Goal: Information Seeking & Learning: Get advice/opinions

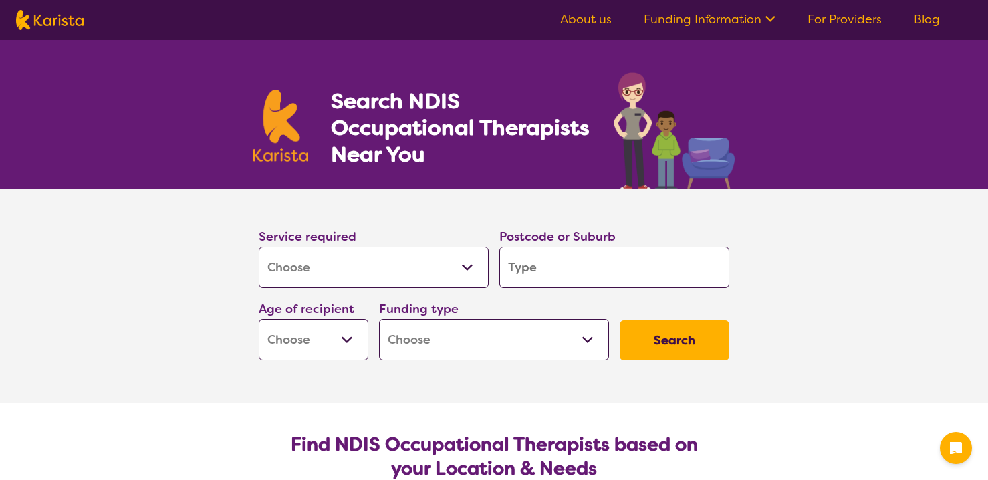
select select "[MEDICAL_DATA]"
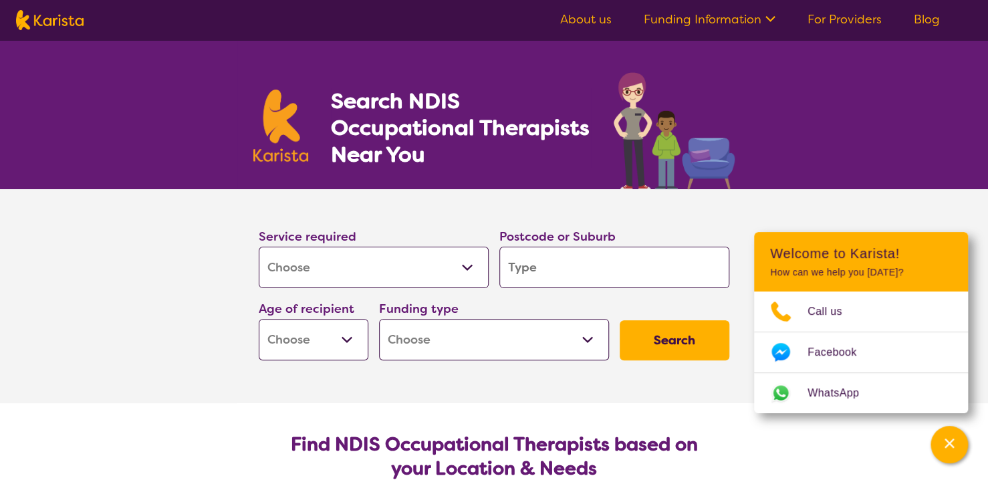
click at [606, 276] on input "search" at bounding box center [614, 267] width 230 height 41
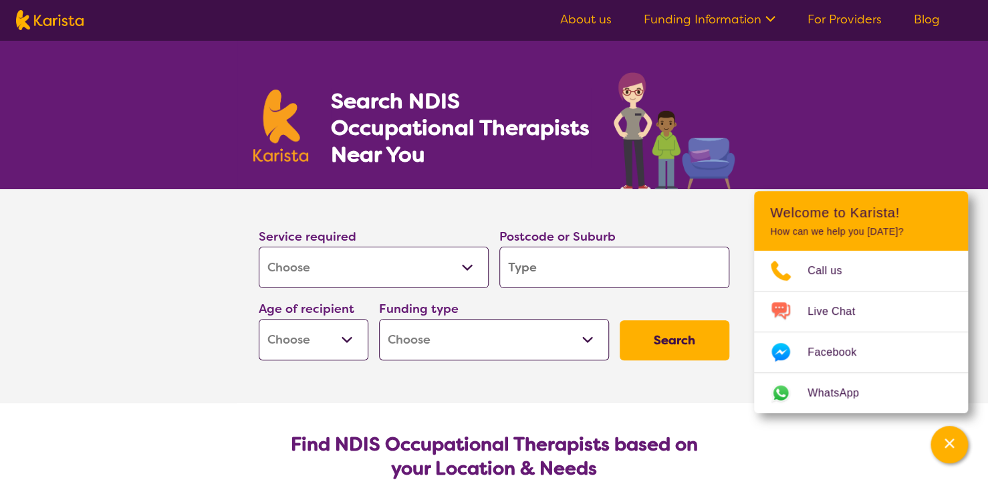
click at [600, 278] on input "search" at bounding box center [614, 267] width 230 height 41
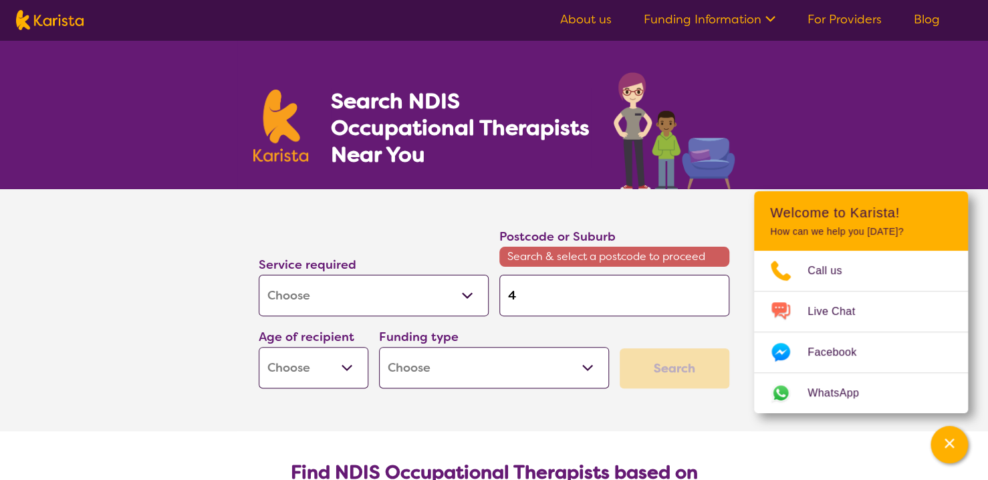
type input "4"
type input "43"
type input "430"
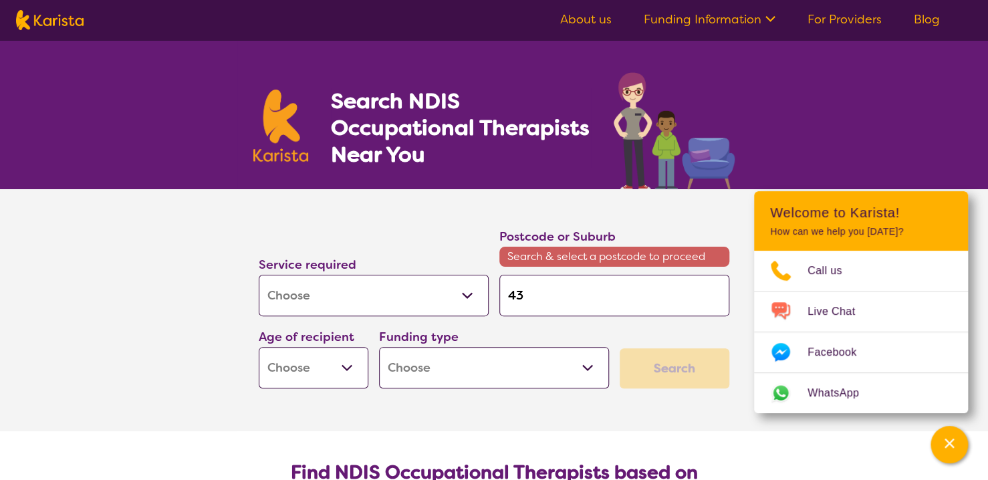
type input "430"
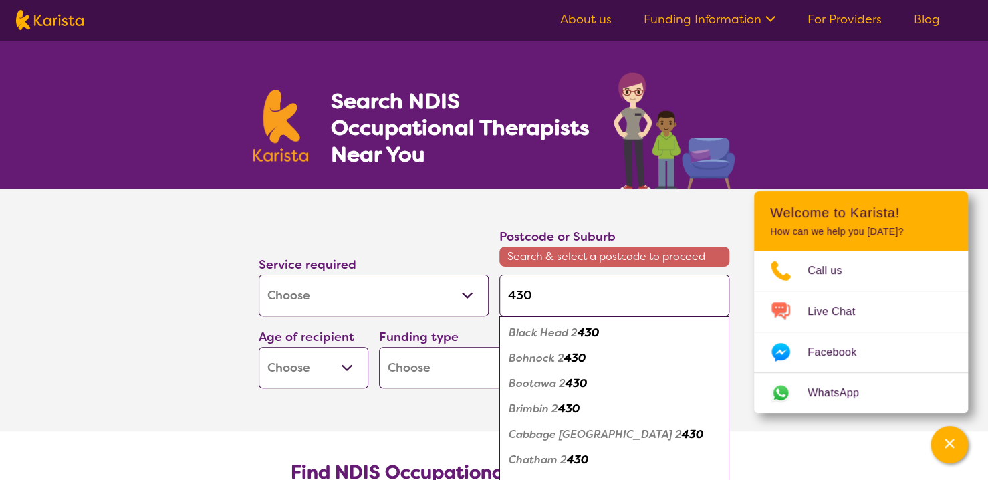
type input "4303"
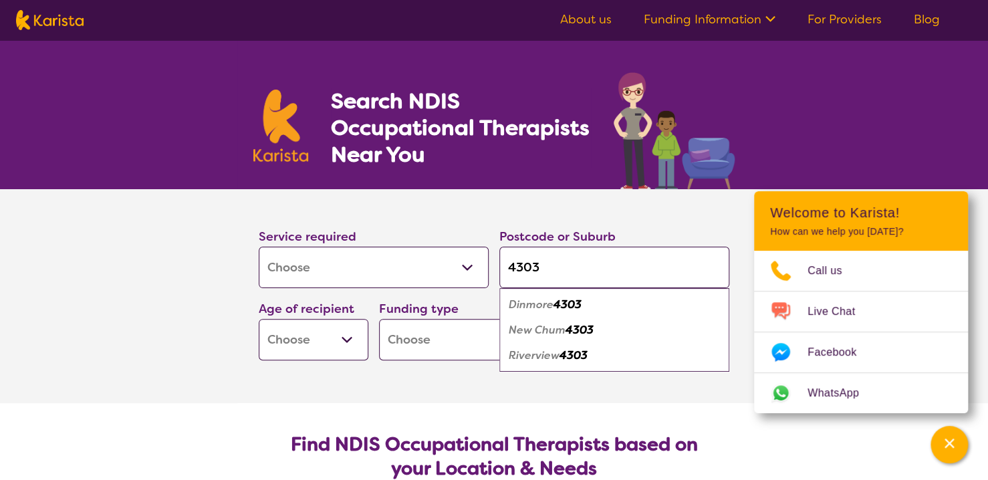
type input "4303"
click at [567, 351] on em "4303" at bounding box center [574, 355] width 28 height 14
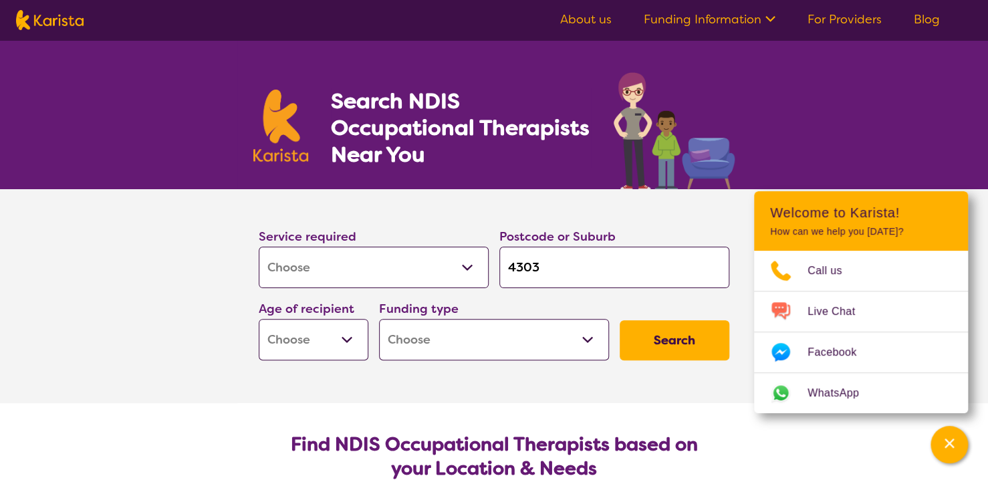
click at [348, 356] on select "Early Childhood - 0 to 9 Child - 10 to 11 Adolescent - 12 to 17 Adult - 18 to 6…" at bounding box center [314, 339] width 110 height 41
select select "AD"
click at [259, 319] on select "Early Childhood - 0 to 9 Child - 10 to 11 Adolescent - 12 to 17 Adult - 18 to 6…" at bounding box center [314, 339] width 110 height 41
select select "AD"
click at [483, 327] on select "Home Care Package (HCP) National Disability Insurance Scheme (NDIS) I don't know" at bounding box center [494, 339] width 230 height 41
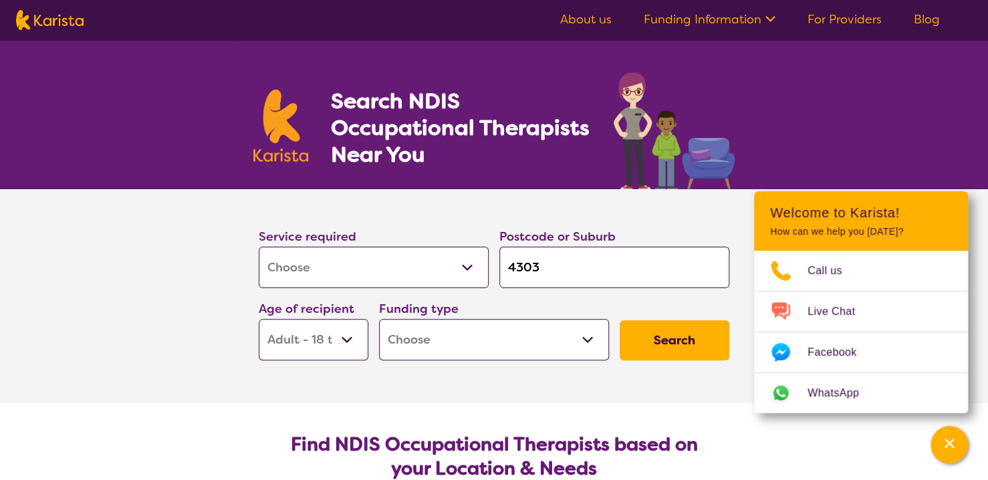
select select "NDIS"
click at [379, 319] on select "Home Care Package (HCP) National Disability Insurance Scheme (NDIS) I don't know" at bounding box center [494, 339] width 230 height 41
select select "NDIS"
click at [669, 350] on button "Search" at bounding box center [675, 340] width 110 height 40
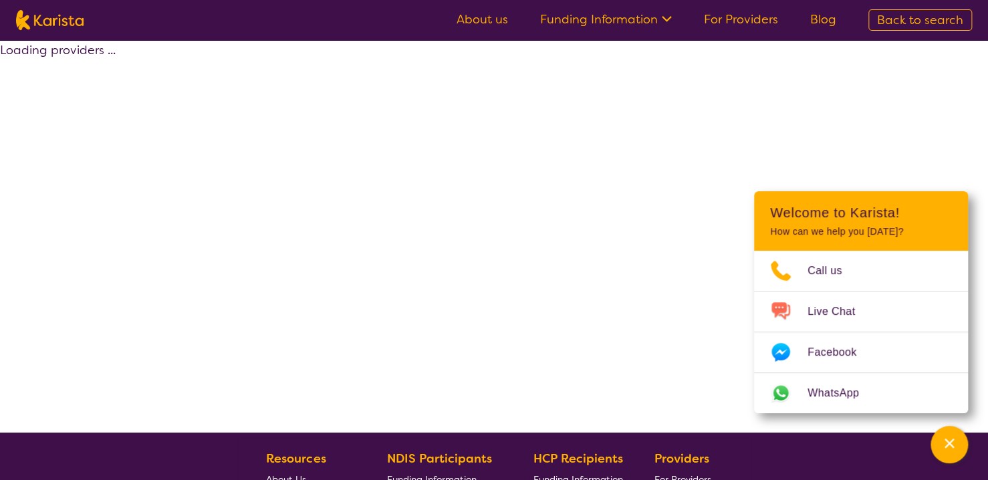
select select "by_score"
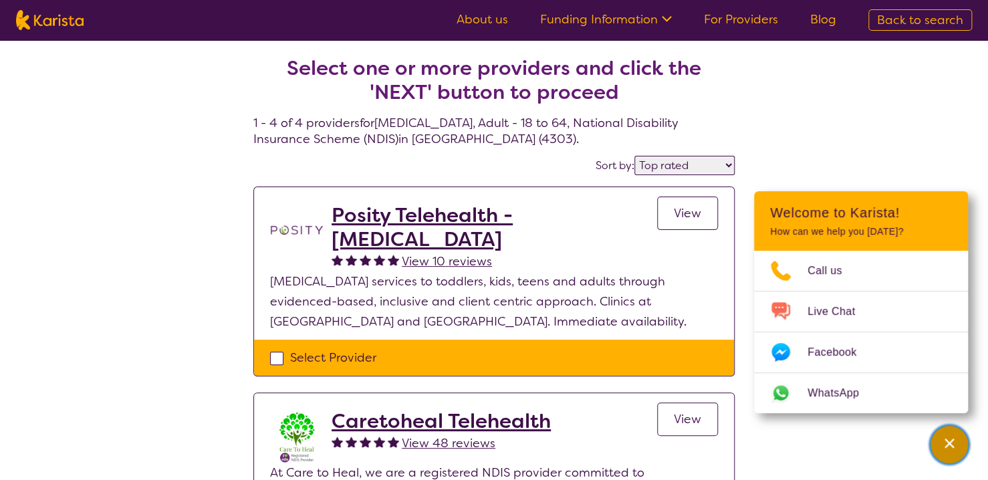
click at [959, 444] on div "Channel Menu" at bounding box center [949, 444] width 27 height 29
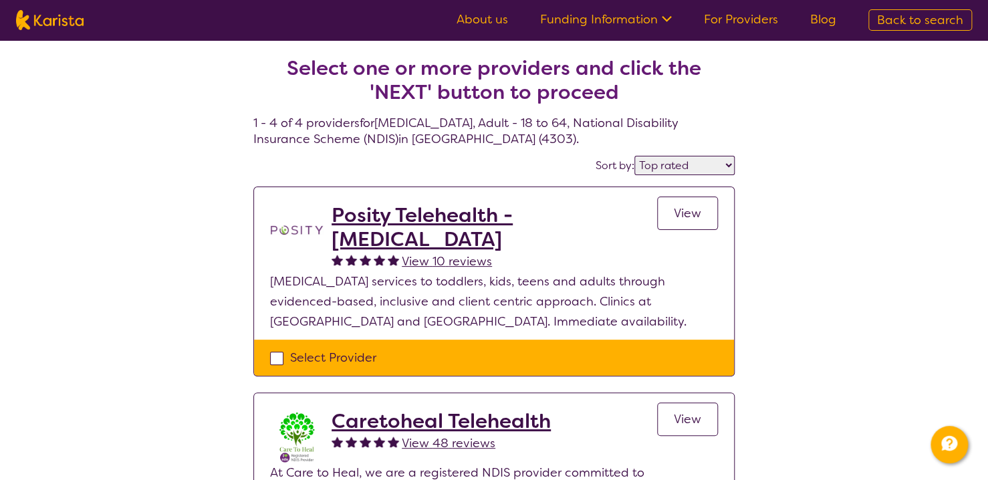
click at [411, 105] on section "Select one or more providers and click the 'NEXT' button to proceed" at bounding box center [493, 69] width 481 height 91
click at [411, 106] on section "Select one or more providers and click the 'NEXT' button to proceed" at bounding box center [493, 69] width 481 height 91
click at [411, 105] on section "Select one or more providers and click the 'NEXT' button to proceed" at bounding box center [493, 69] width 481 height 91
click at [406, 110] on section "Select one or more providers and click the 'NEXT' button to proceed" at bounding box center [493, 69] width 481 height 91
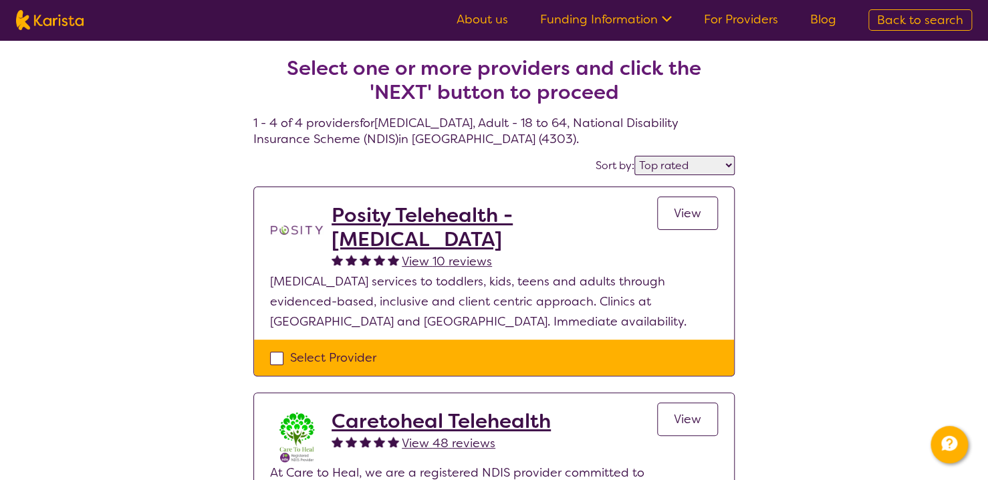
click at [490, 102] on h2 "Select one or more providers and click the 'NEXT' button to proceed" at bounding box center [493, 80] width 449 height 48
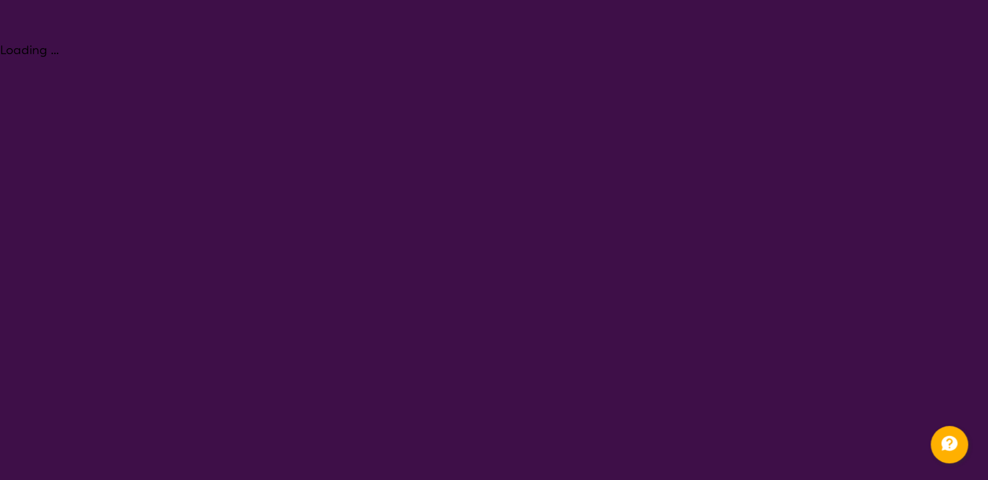
select select "[MEDICAL_DATA]"
select select "AD"
select select "NDIS"
select select "[MEDICAL_DATA]"
select select "AD"
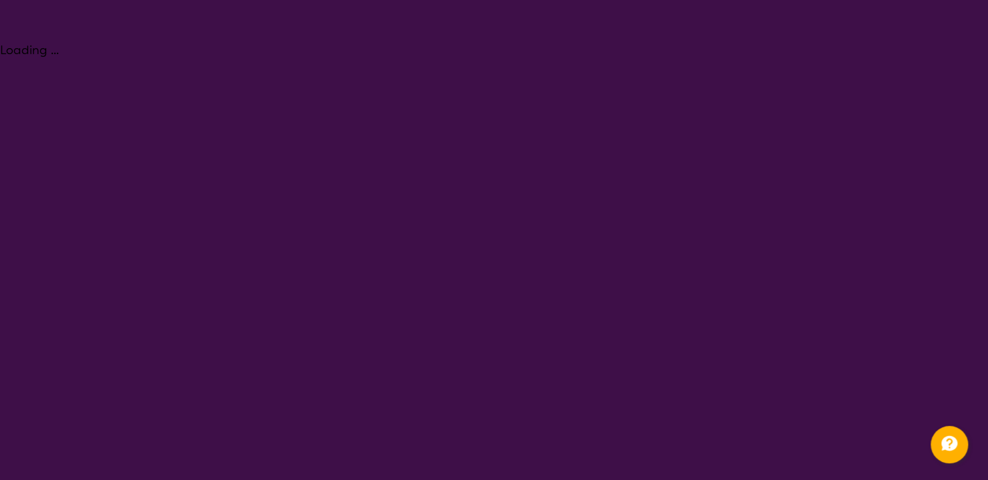
select select "NDIS"
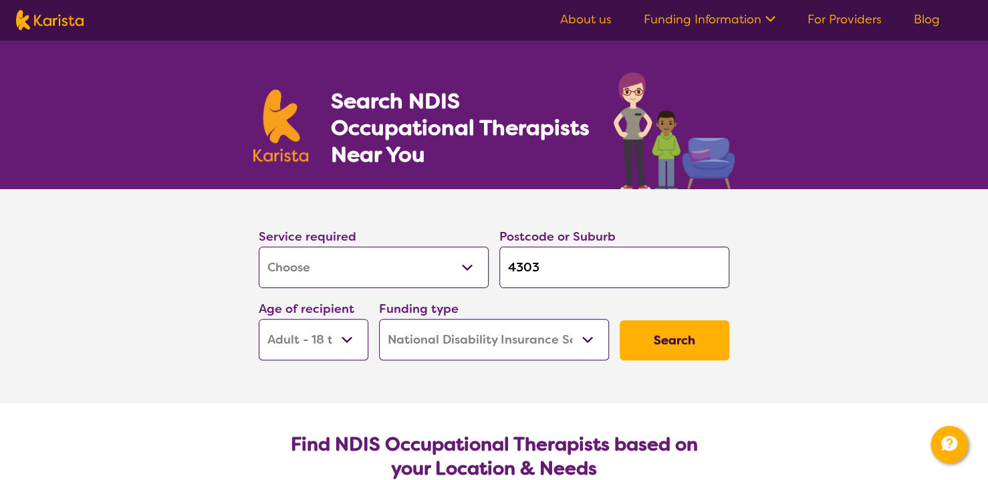
click at [599, 275] on input "4303" at bounding box center [614, 267] width 230 height 41
type input "430"
type input "43"
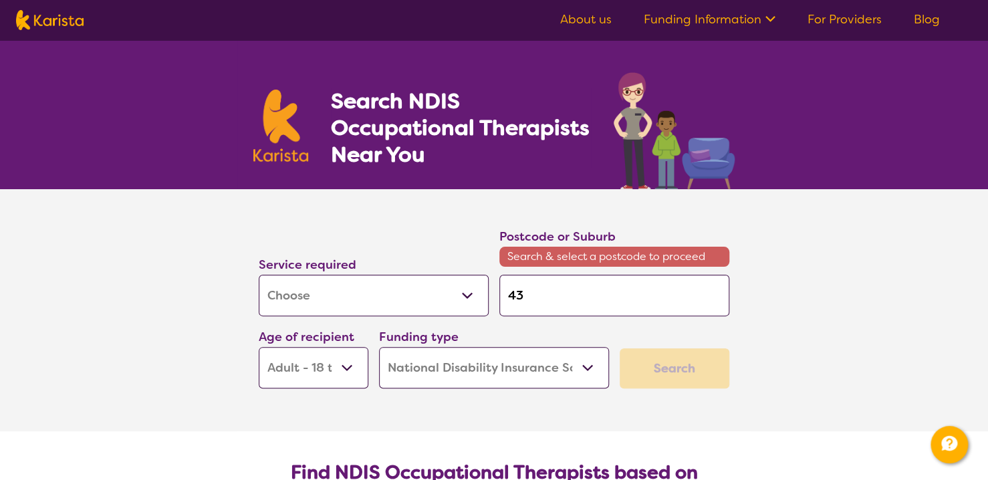
type input "4"
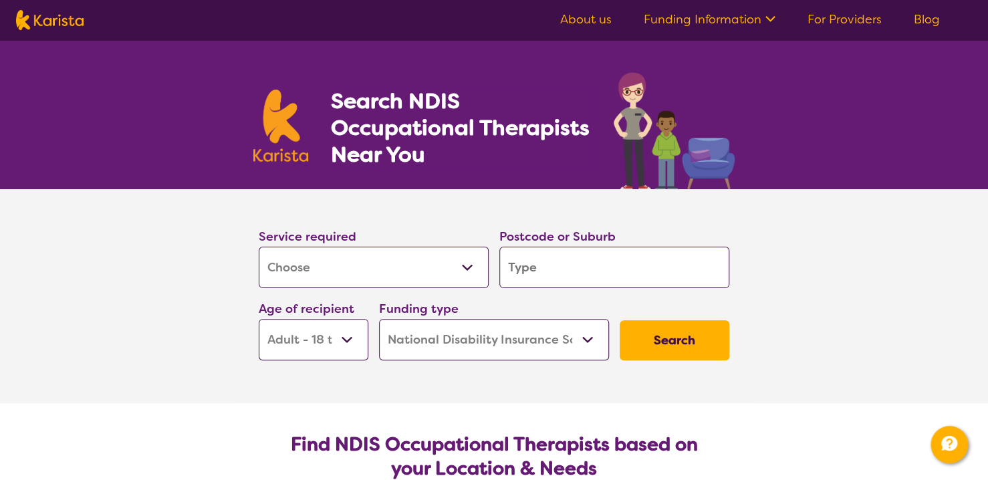
type input "4"
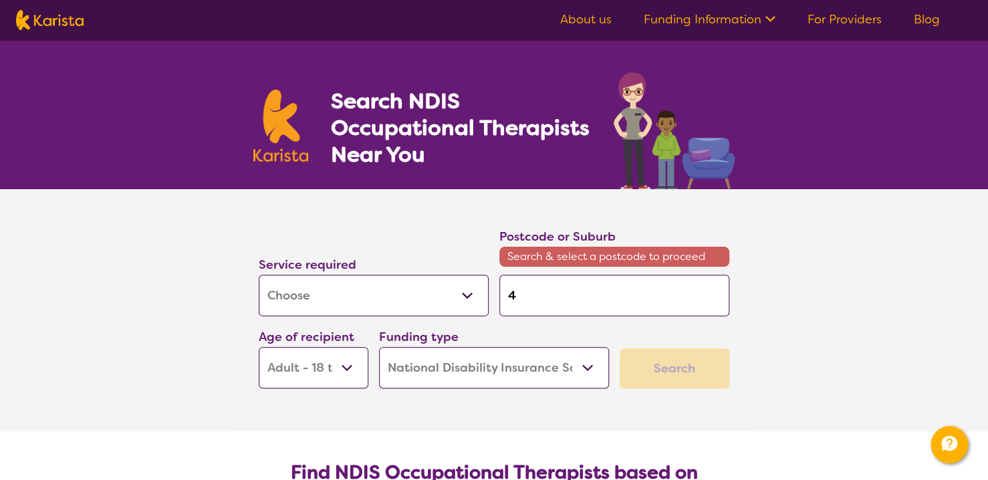
type input "41"
type input "410"
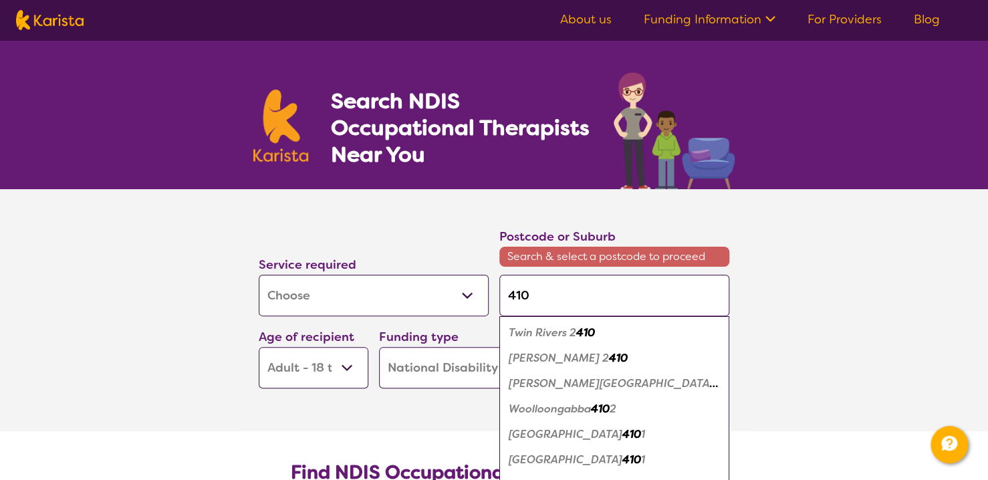
type input "4109"
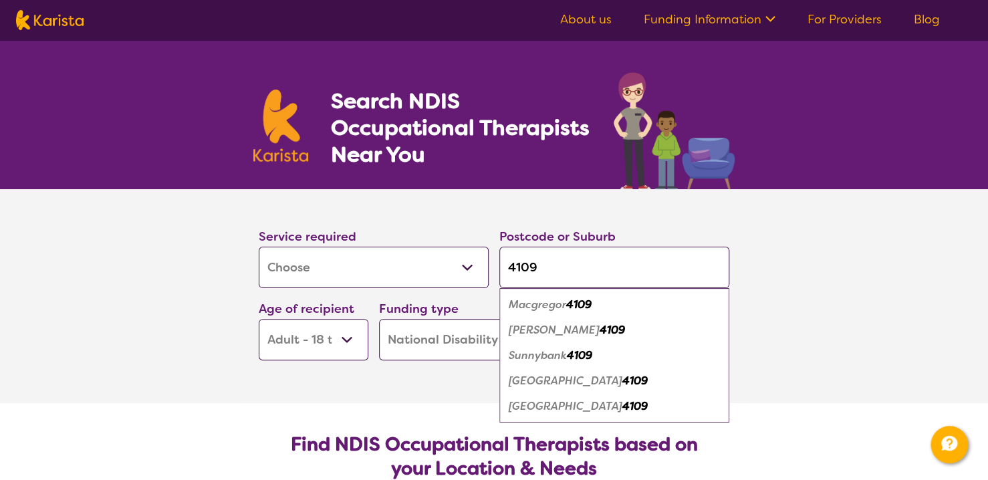
type input "4109"
click at [582, 383] on em "[GEOGRAPHIC_DATA]" at bounding box center [566, 381] width 114 height 14
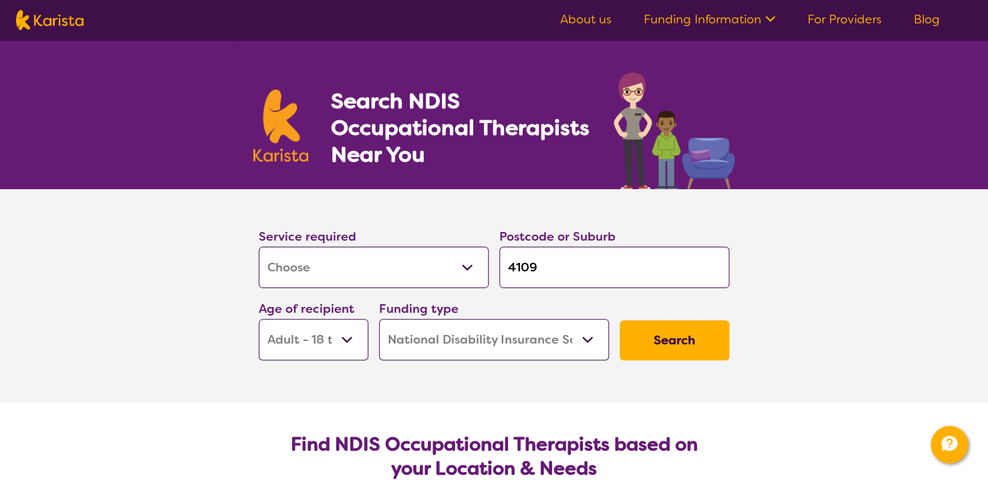
click at [695, 343] on button "Search" at bounding box center [675, 340] width 110 height 40
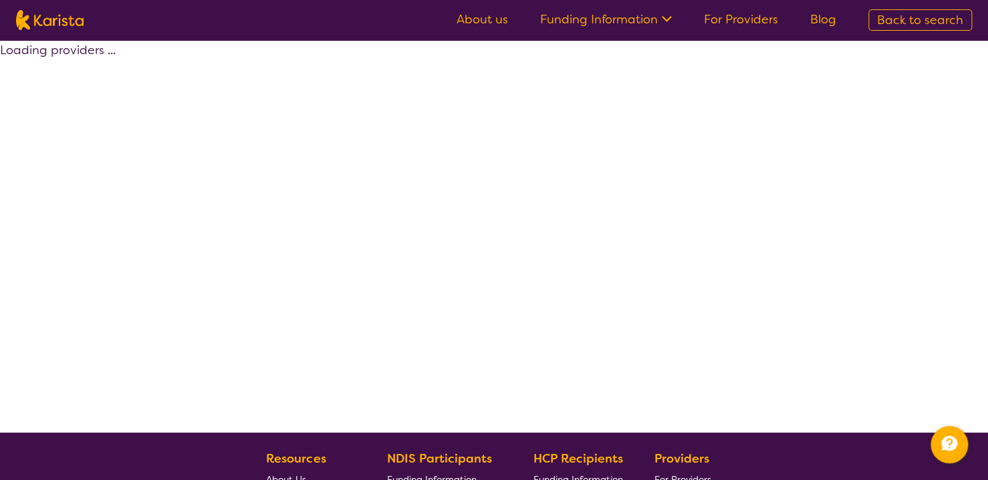
select select "by_score"
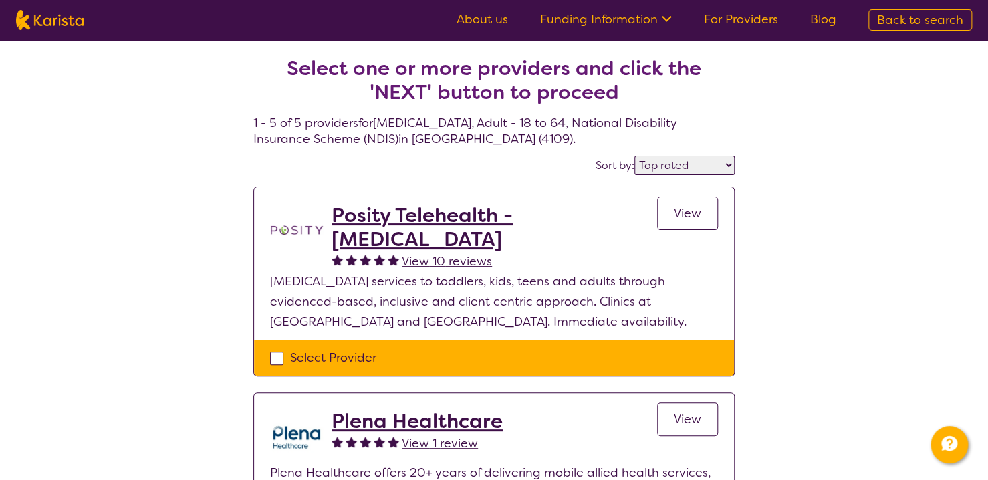
select select "[MEDICAL_DATA]"
select select "AD"
select select "NDIS"
select select "[MEDICAL_DATA]"
select select "AD"
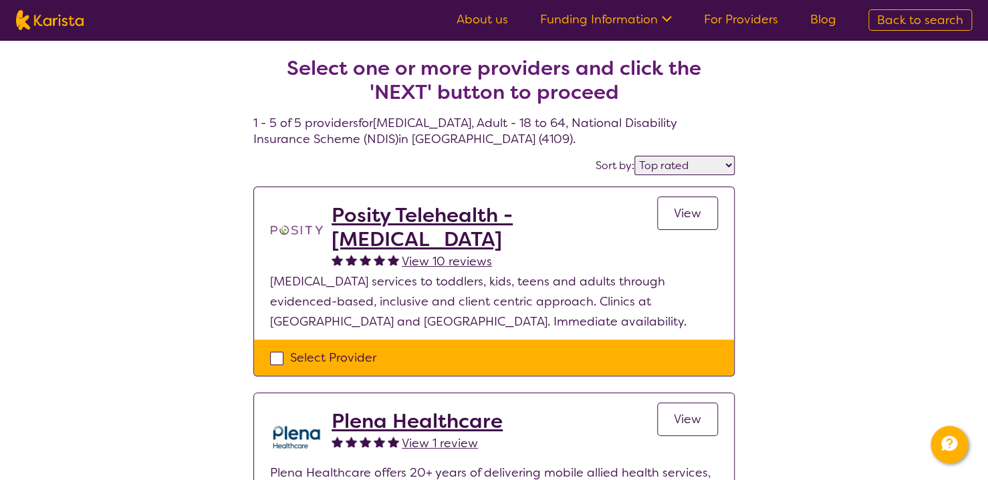
select select "NDIS"
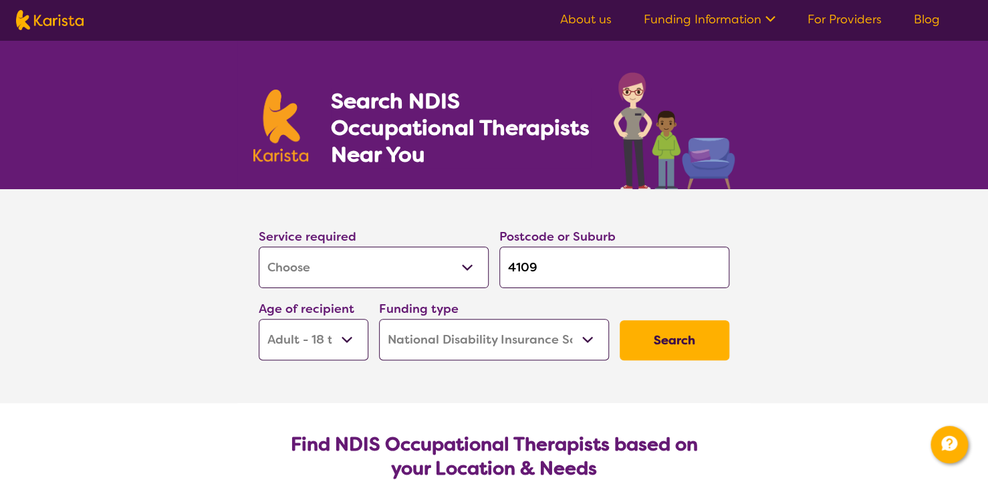
click at [635, 256] on input "4109" at bounding box center [614, 267] width 230 height 41
type input "410"
type input "41"
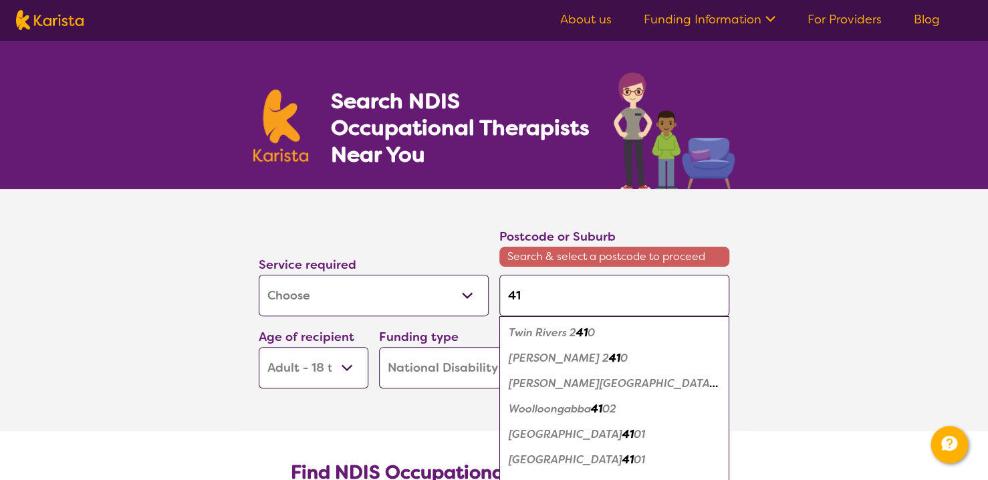
type input "4"
type input "43"
type input "430"
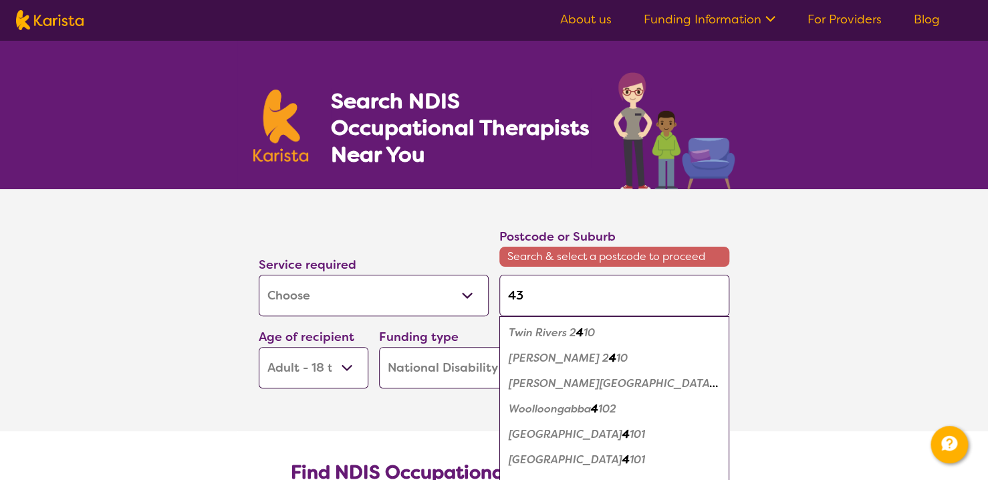
type input "430"
type input "4303"
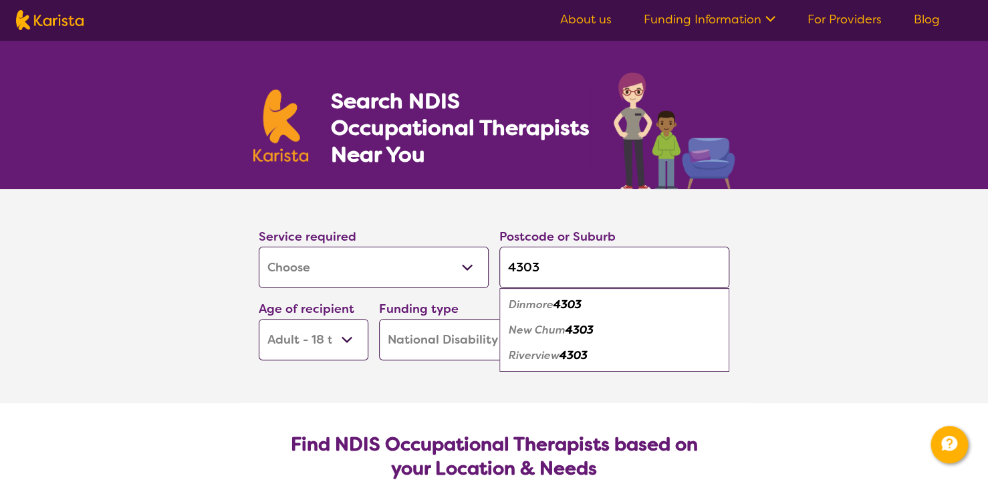
type input "4303"
click at [612, 354] on div "Riverview 4303" at bounding box center [614, 355] width 217 height 25
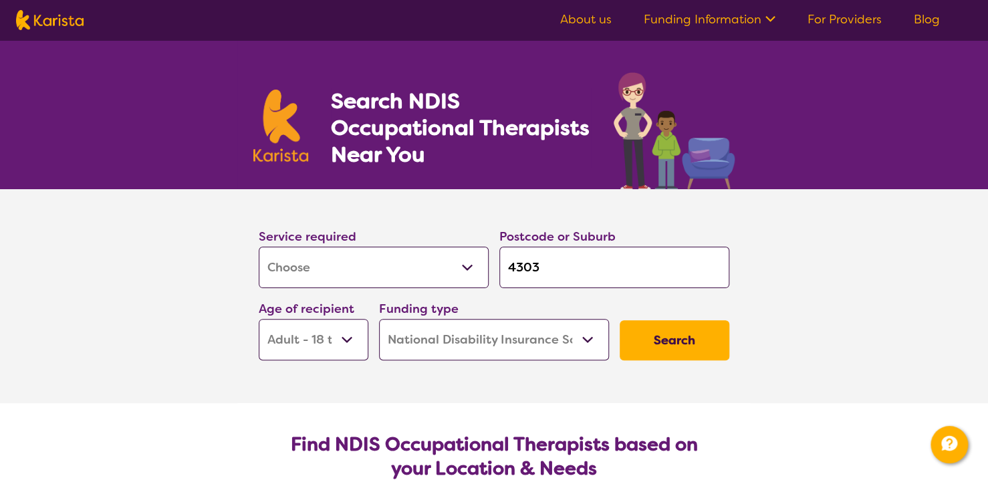
click at [701, 352] on button "Search" at bounding box center [675, 340] width 110 height 40
select select "by_score"
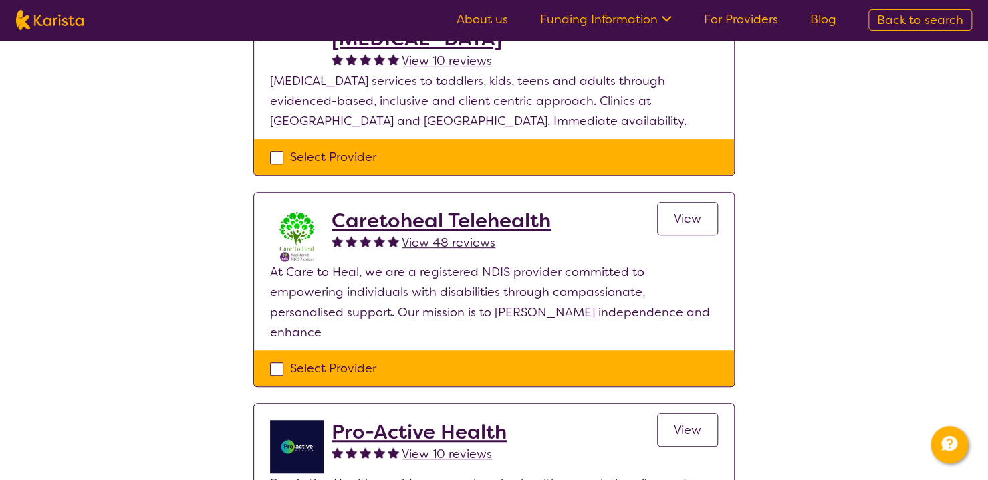
scroll to position [267, 0]
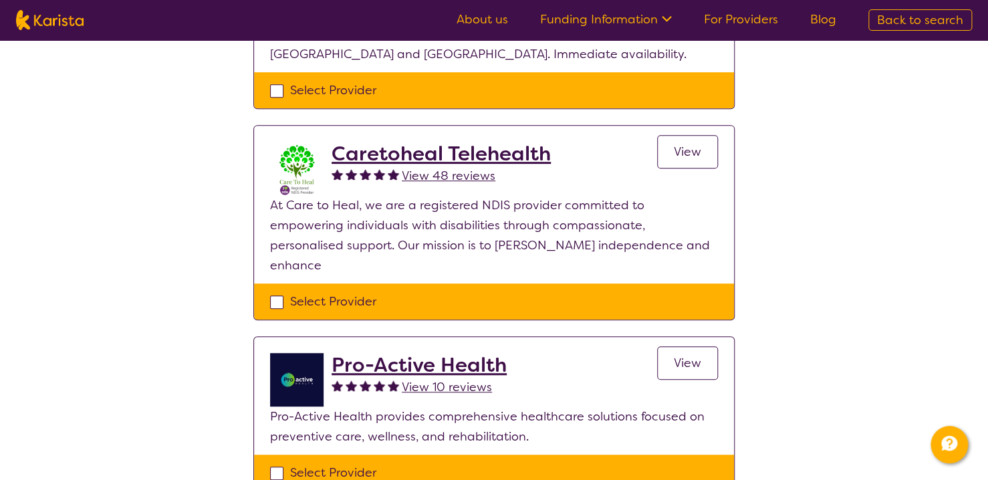
click at [704, 150] on link "View" at bounding box center [687, 151] width 61 height 33
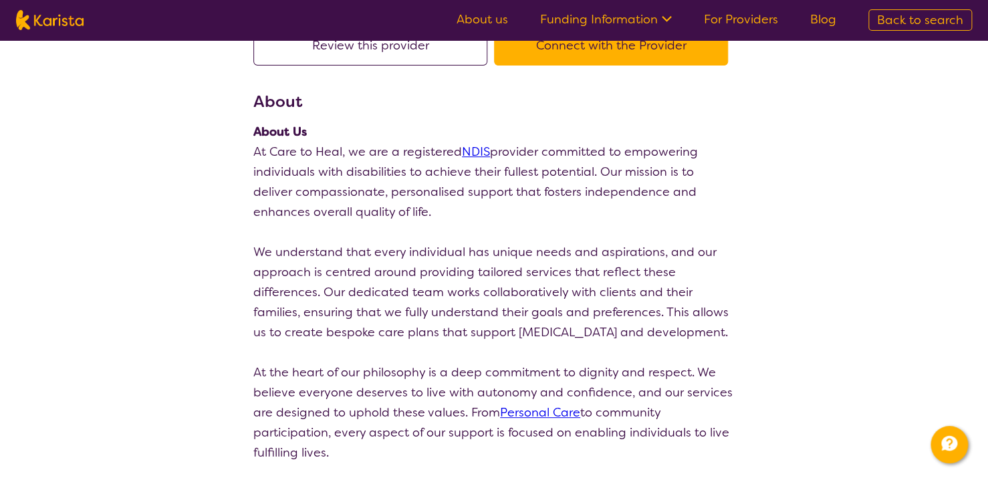
scroll to position [201, 0]
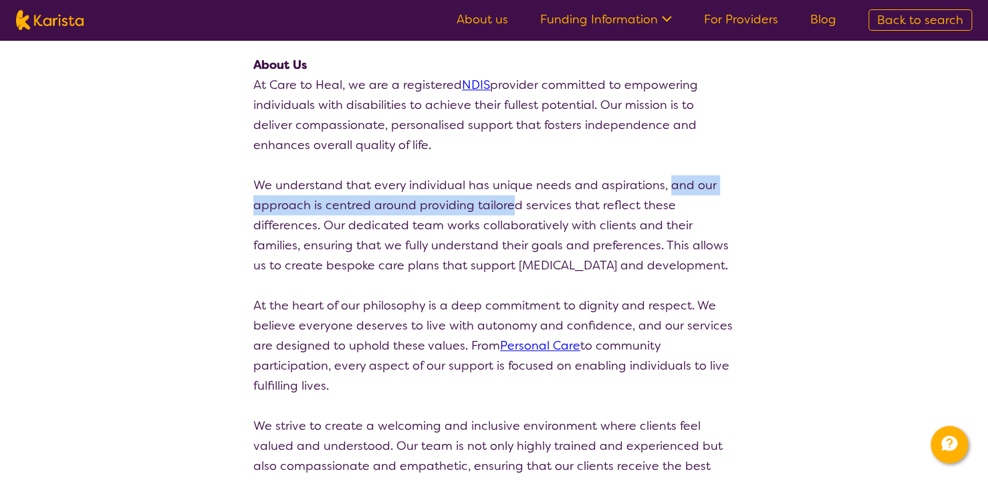
drag, startPoint x: 546, startPoint y: 191, endPoint x: 664, endPoint y: 187, distance: 118.4
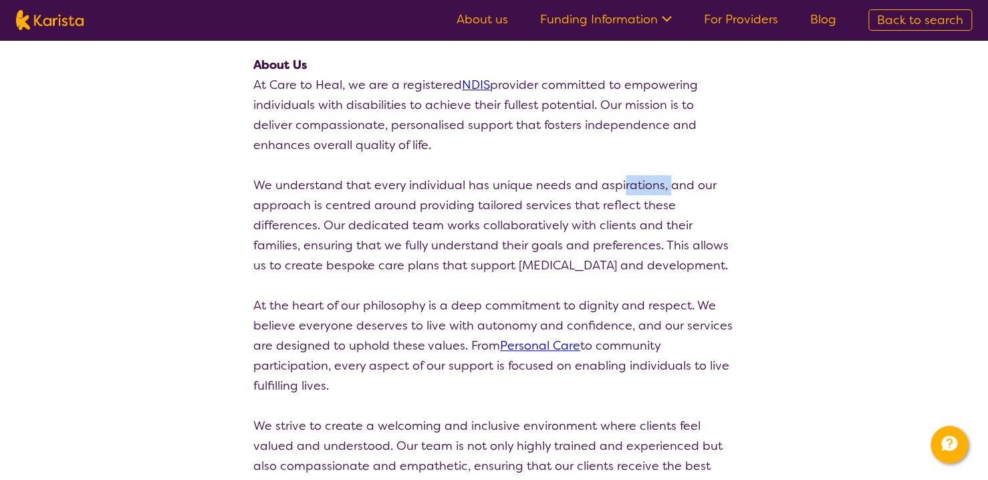
drag, startPoint x: 618, startPoint y: 185, endPoint x: 665, endPoint y: 185, distance: 46.8
drag, startPoint x: 294, startPoint y: 204, endPoint x: 378, endPoint y: 203, distance: 83.6
drag, startPoint x: 400, startPoint y: 202, endPoint x: 528, endPoint y: 203, distance: 127.7
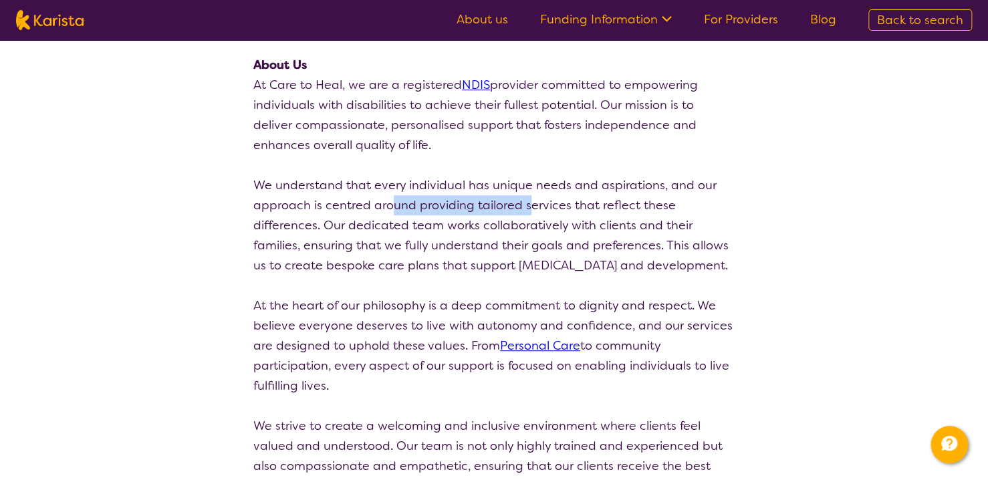
drag, startPoint x: 588, startPoint y: 203, endPoint x: 667, endPoint y: 203, distance: 78.9
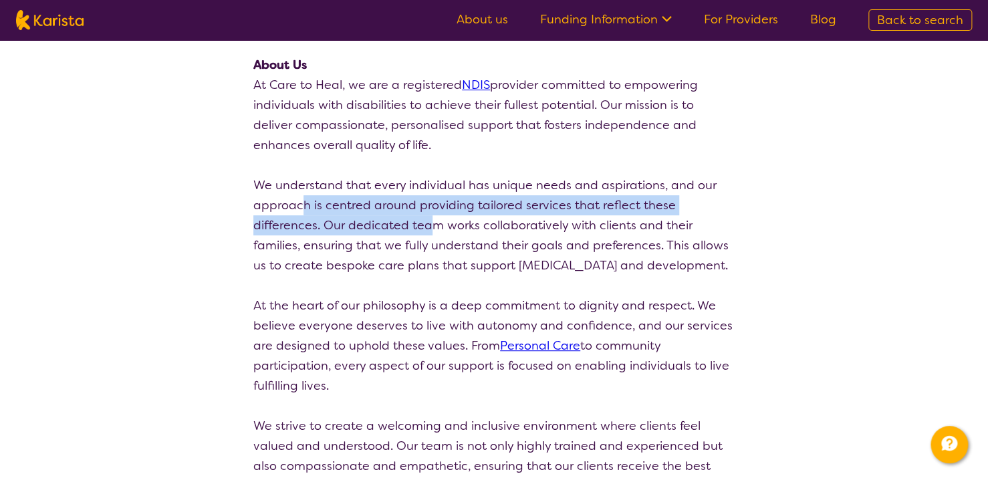
drag, startPoint x: 305, startPoint y: 209, endPoint x: 430, endPoint y: 217, distance: 125.2
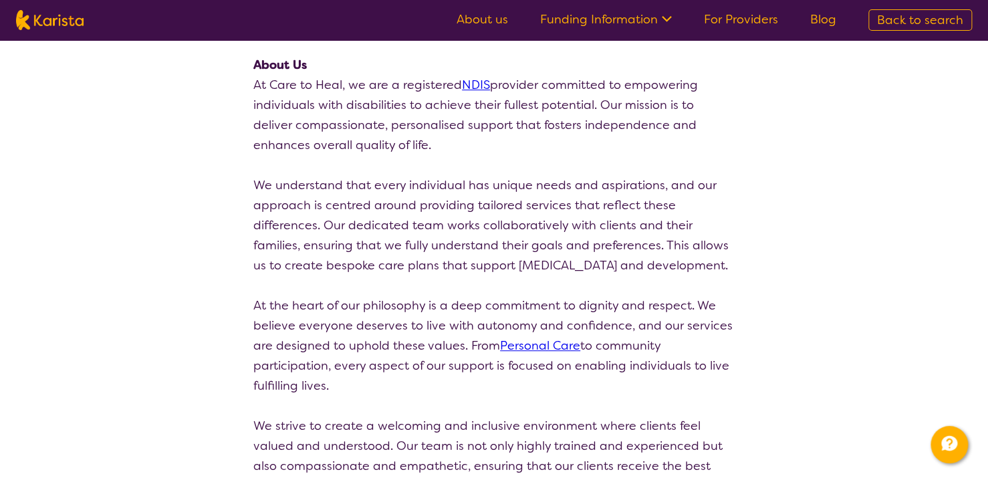
drag, startPoint x: 494, startPoint y: 222, endPoint x: 522, endPoint y: 223, distance: 28.1
drag, startPoint x: 550, startPoint y: 223, endPoint x: 591, endPoint y: 223, distance: 40.8
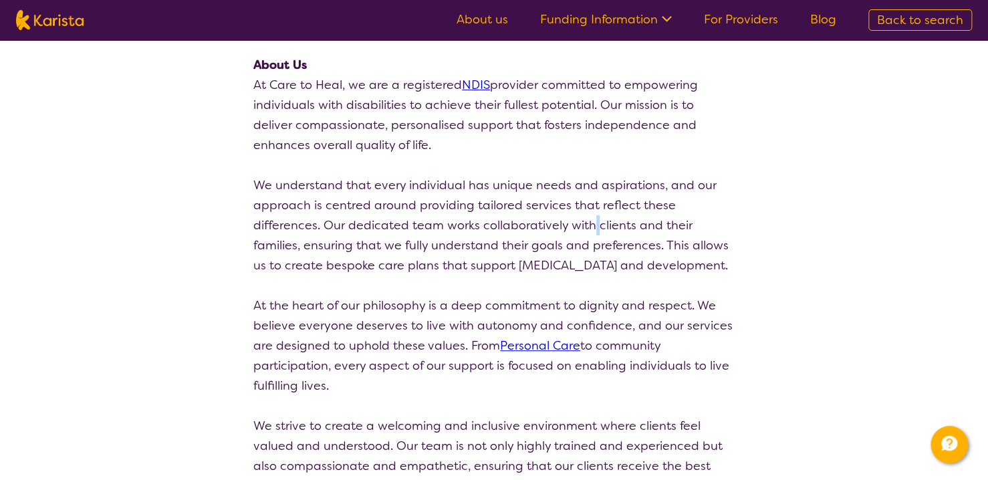
drag, startPoint x: 594, startPoint y: 223, endPoint x: 604, endPoint y: 223, distance: 10.7
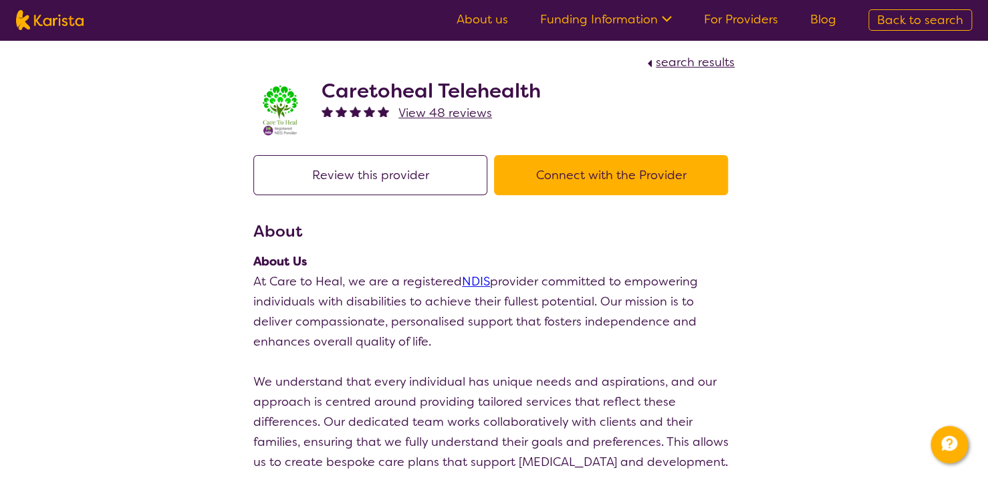
scroll to position [0, 0]
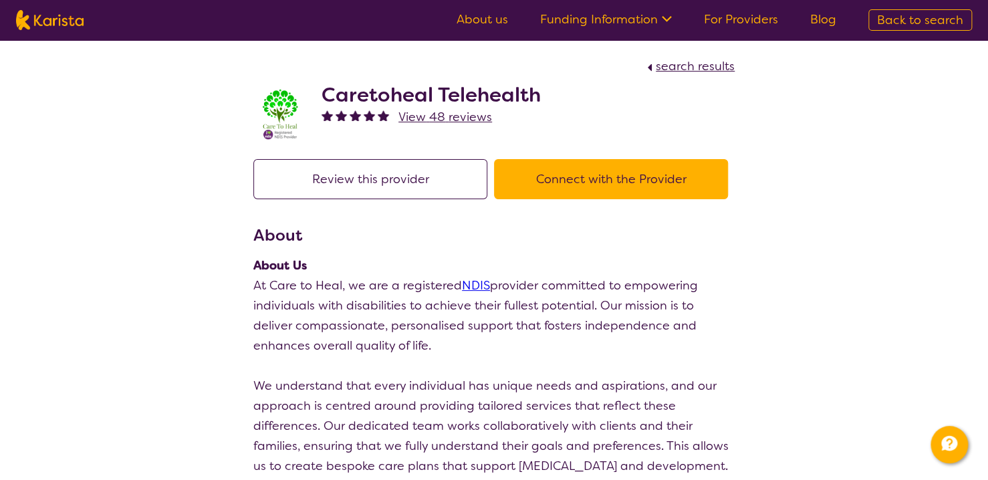
click at [641, 165] on button "Connect with the Provider" at bounding box center [611, 179] width 234 height 40
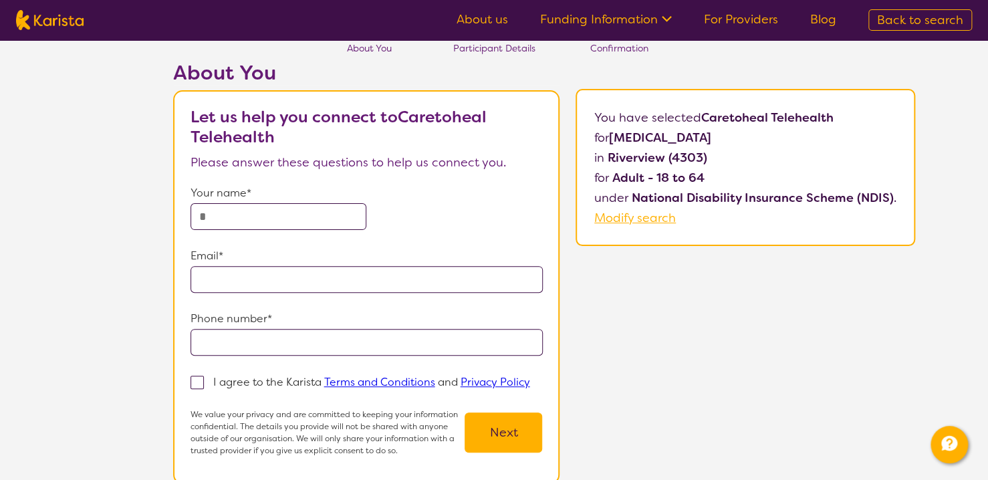
scroll to position [67, 0]
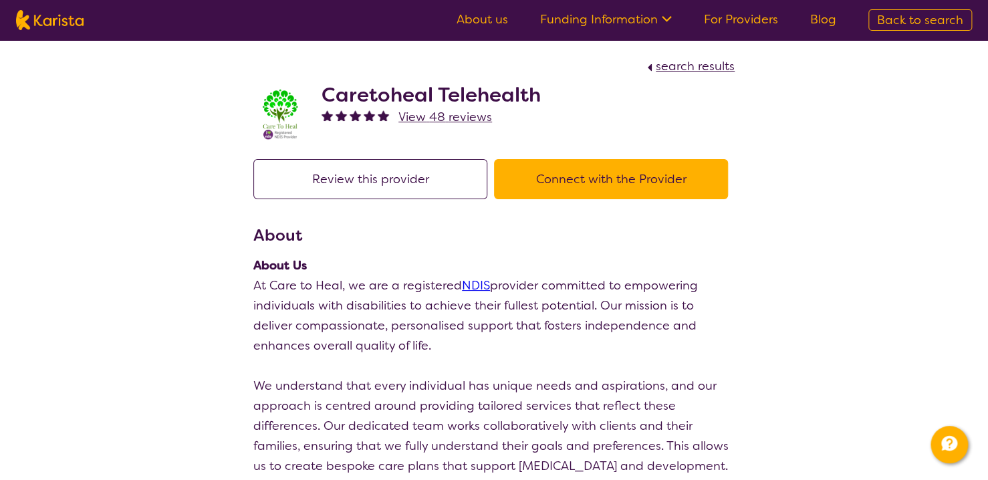
select select "by_score"
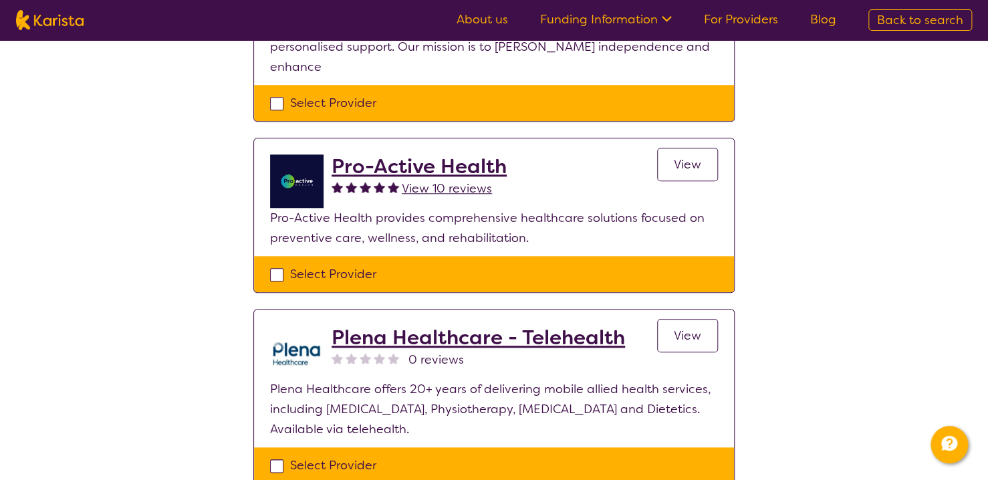
scroll to position [468, 0]
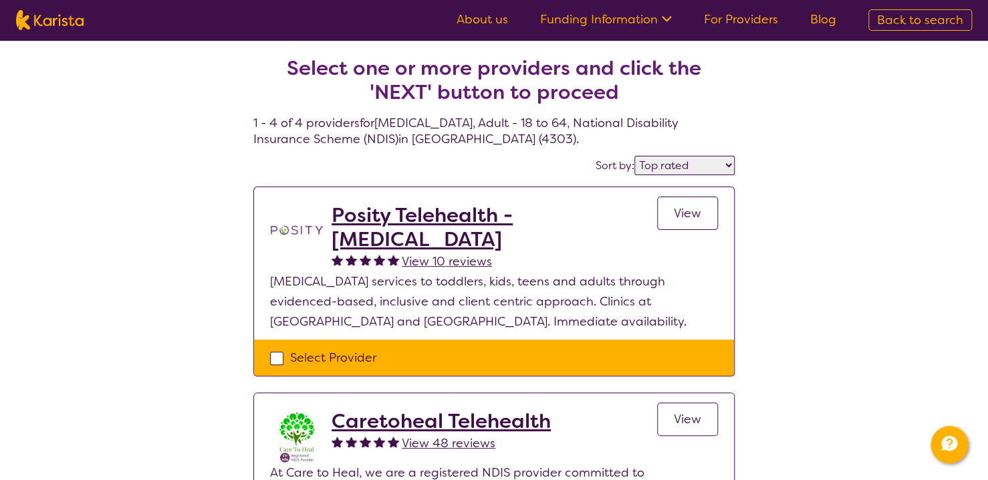
select select "[MEDICAL_DATA]"
select select "AD"
select select "NDIS"
select select "[MEDICAL_DATA]"
select select "AD"
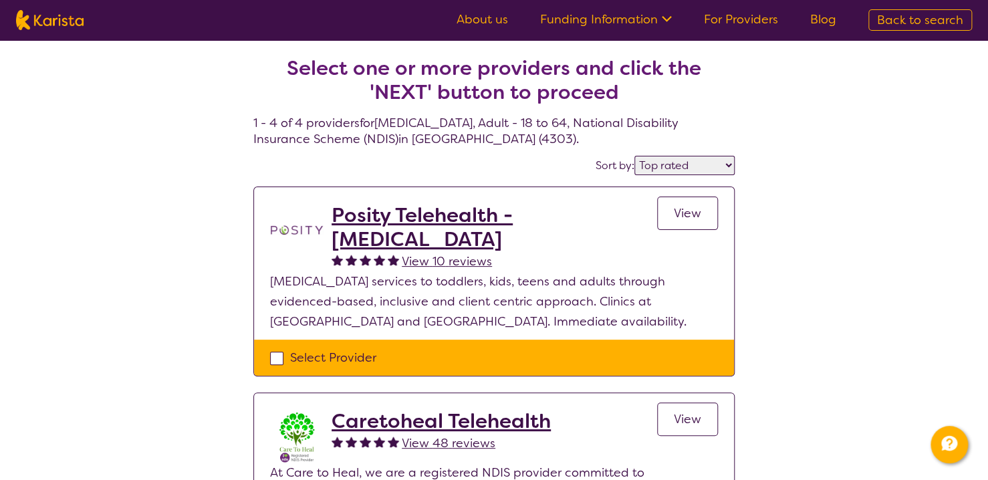
select select "NDIS"
